Goal: Task Accomplishment & Management: Use online tool/utility

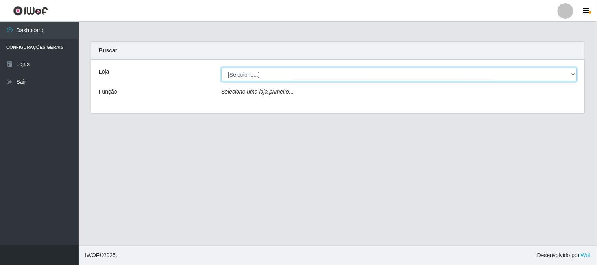
click at [572, 73] on select "[Selecione...] Queiroz Atacadão - [GEOGRAPHIC_DATA]" at bounding box center [399, 75] width 356 height 14
select select "464"
click at [221, 68] on select "[Selecione...] Queiroz Atacadão - [GEOGRAPHIC_DATA]" at bounding box center [399, 75] width 356 height 14
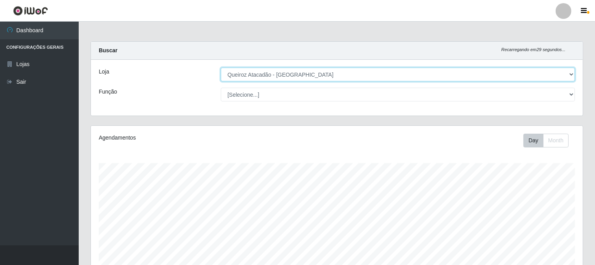
scroll to position [163, 492]
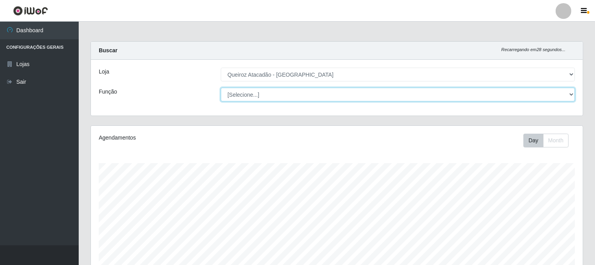
click at [571, 96] on select "[Selecione...] Balconista de Açougue Balconista de Açougue + Balconista de Açou…" at bounding box center [398, 95] width 354 height 14
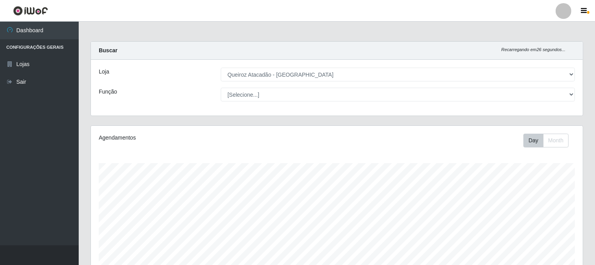
click at [520, 54] on div "Buscar Recarregando em 26 segundos..." at bounding box center [337, 51] width 492 height 18
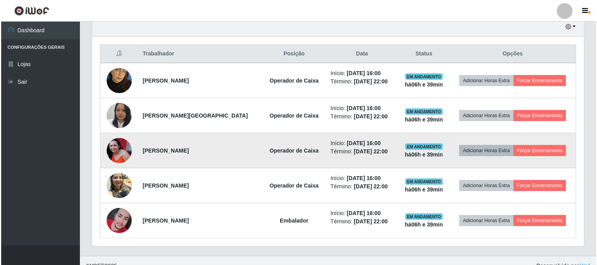
scroll to position [293, 0]
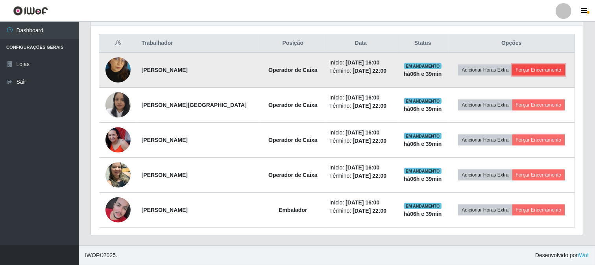
click at [538, 65] on button "Forçar Encerramento" at bounding box center [539, 70] width 53 height 11
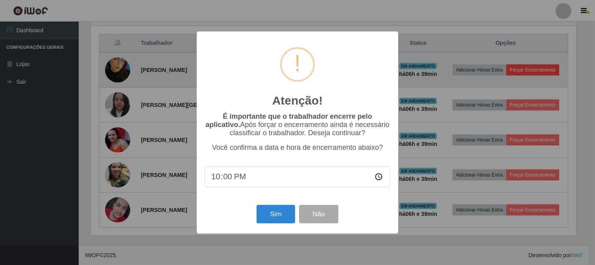
scroll to position [163, 487]
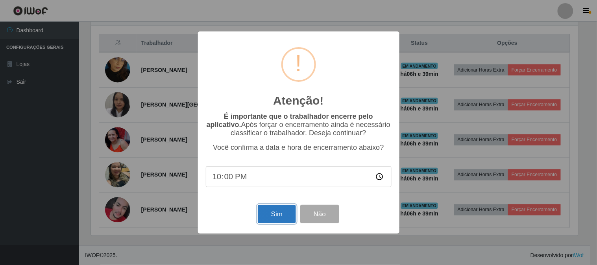
click at [282, 213] on button "Sim" at bounding box center [277, 214] width 38 height 19
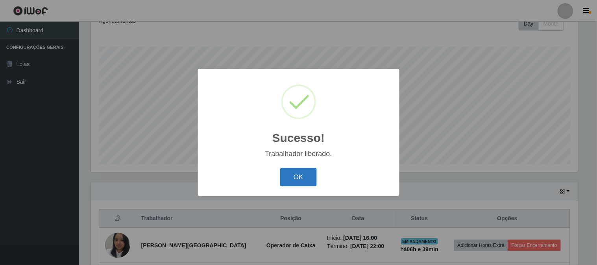
click at [303, 185] on button "OK" at bounding box center [298, 177] width 37 height 19
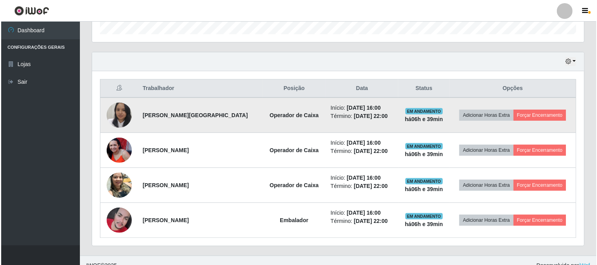
scroll to position [248, 0]
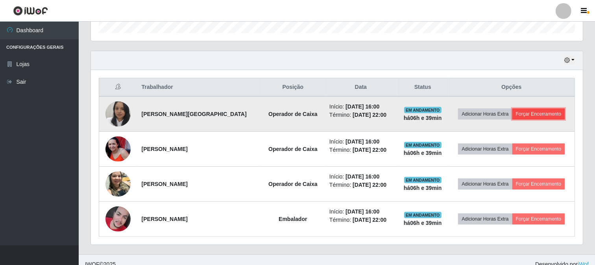
click at [545, 113] on button "Forçar Encerramento" at bounding box center [539, 114] width 53 height 11
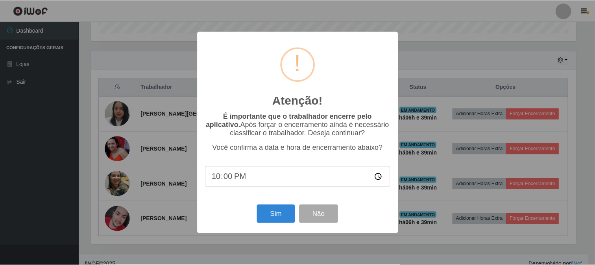
scroll to position [163, 487]
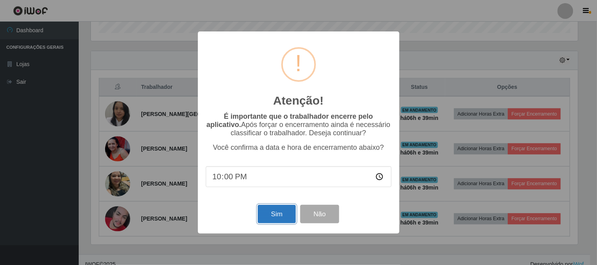
click at [274, 214] on button "Sim" at bounding box center [277, 214] width 38 height 19
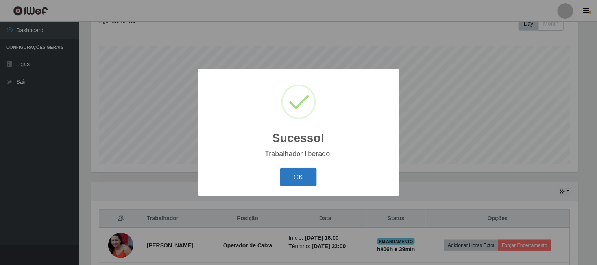
click at [291, 176] on button "OK" at bounding box center [298, 177] width 37 height 19
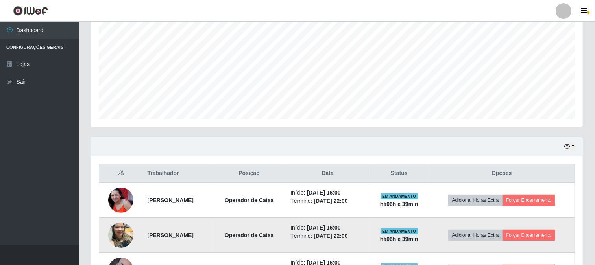
scroll to position [223, 0]
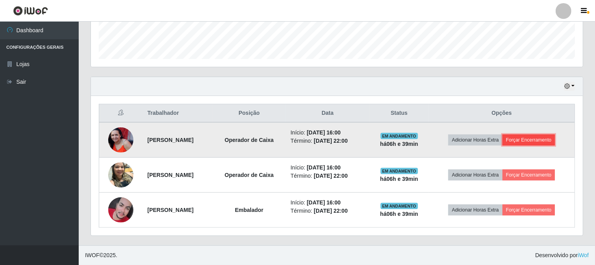
click at [540, 142] on button "Forçar Encerramento" at bounding box center [529, 140] width 53 height 11
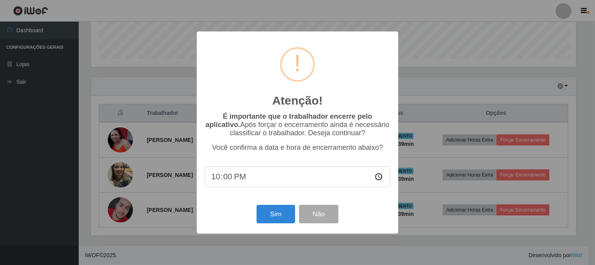
scroll to position [163, 487]
click at [272, 216] on button "Sim" at bounding box center [277, 214] width 38 height 19
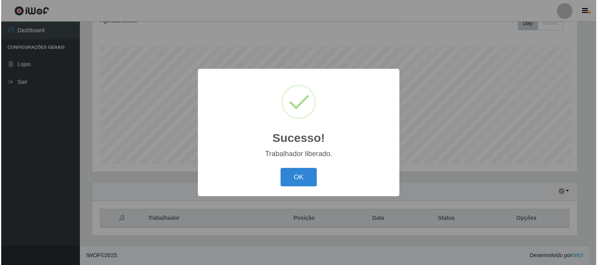
scroll to position [0, 0]
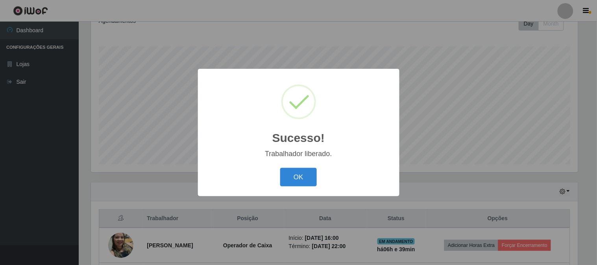
drag, startPoint x: 279, startPoint y: 184, endPoint x: 295, endPoint y: 180, distance: 17.1
click at [280, 184] on div "OK Cancel" at bounding box center [299, 177] width 186 height 22
click at [306, 180] on button "OK" at bounding box center [298, 177] width 37 height 19
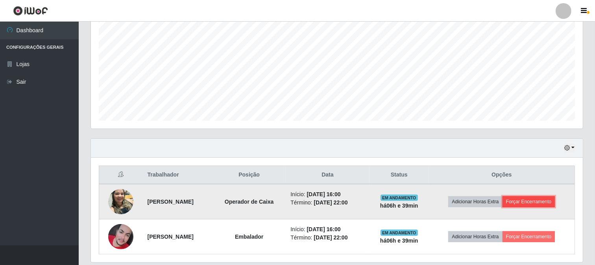
click at [542, 198] on button "Forçar Encerramento" at bounding box center [529, 202] width 53 height 11
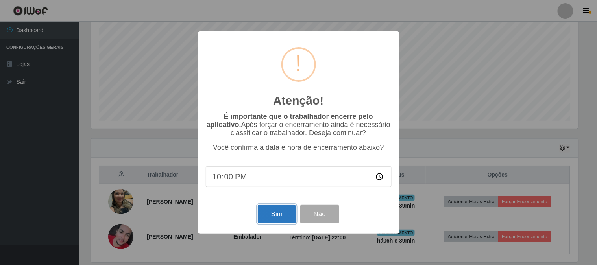
click at [265, 219] on button "Sim" at bounding box center [277, 214] width 38 height 19
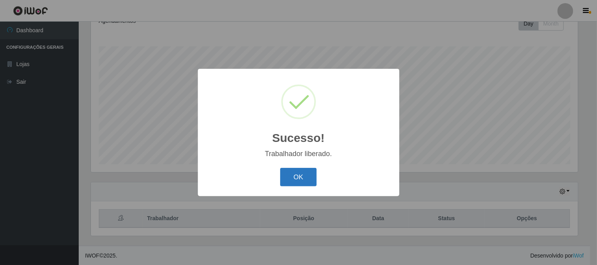
click at [305, 182] on button "OK" at bounding box center [298, 177] width 37 height 19
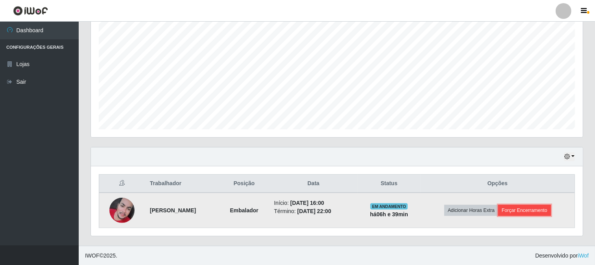
click at [528, 211] on button "Forçar Encerramento" at bounding box center [525, 210] width 53 height 11
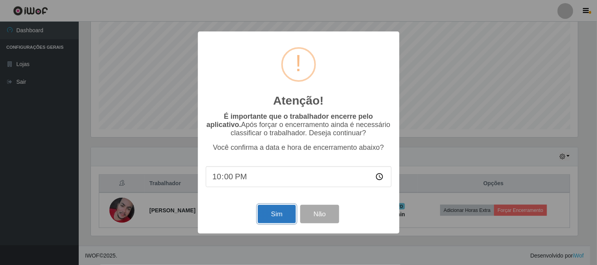
click at [286, 212] on button "Sim" at bounding box center [277, 214] width 38 height 19
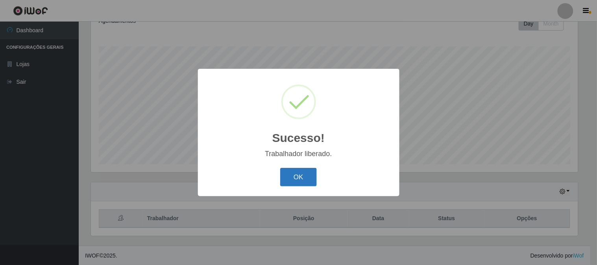
click at [294, 170] on button "OK" at bounding box center [298, 177] width 37 height 19
